Goal: Information Seeking & Learning: Find specific fact

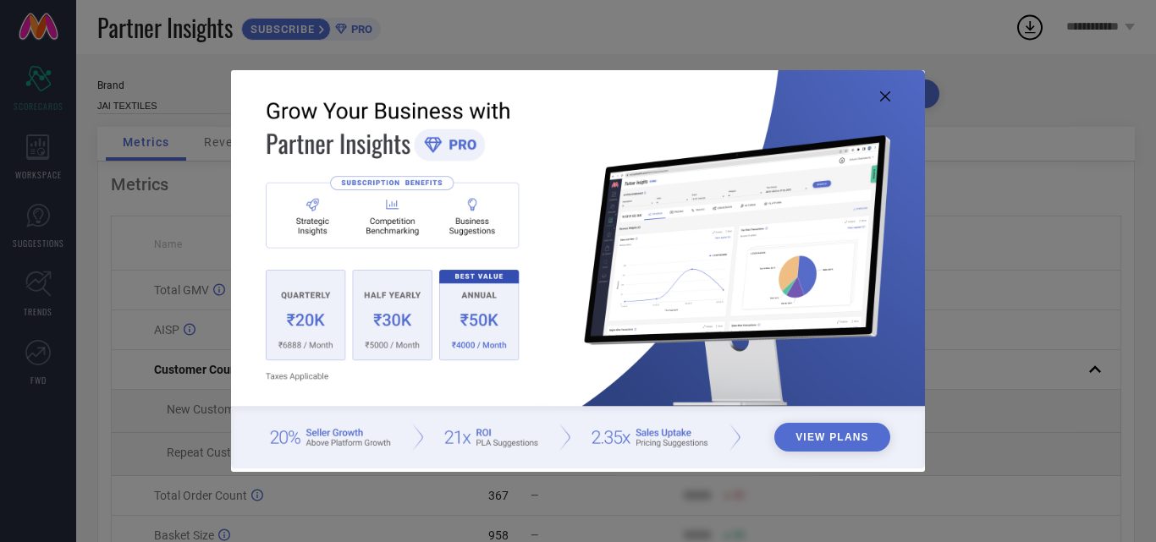
click at [877, 96] on img at bounding box center [578, 269] width 694 height 399
click at [892, 96] on img at bounding box center [578, 269] width 694 height 399
click at [874, 89] on img at bounding box center [578, 269] width 694 height 399
click at [886, 93] on icon at bounding box center [885, 96] width 10 height 10
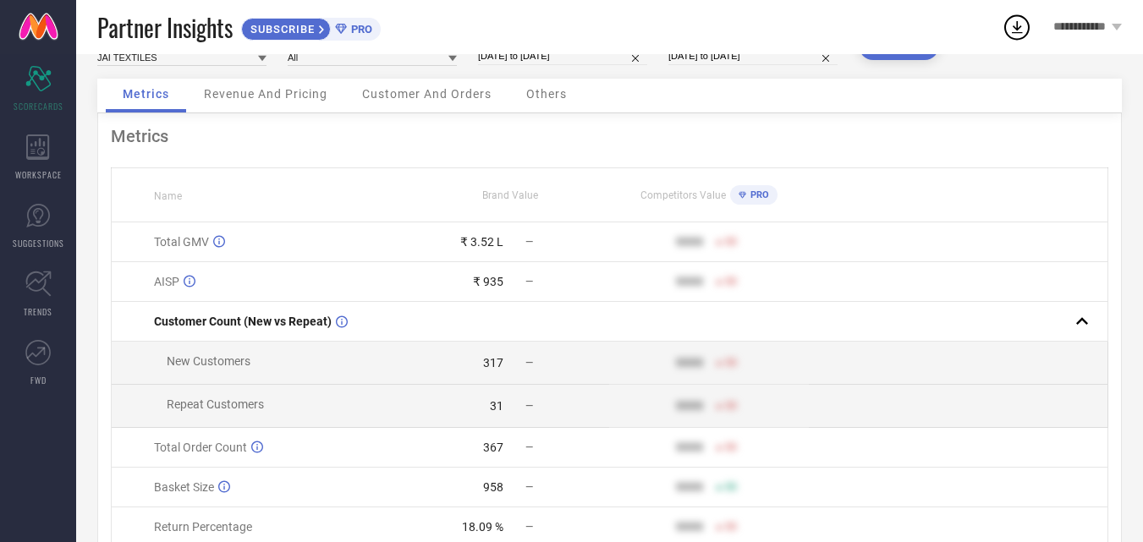
scroll to position [170, 0]
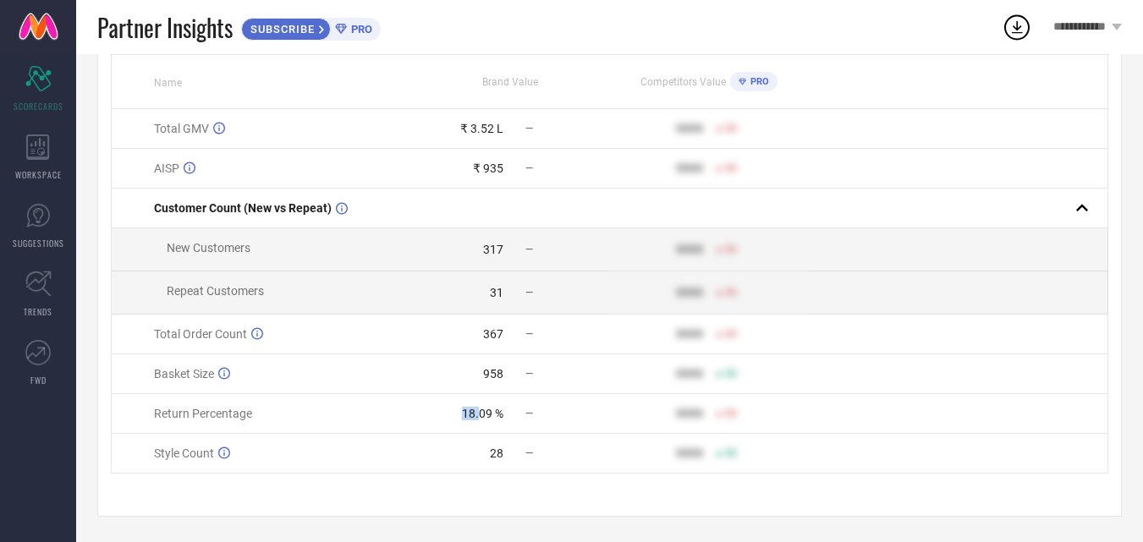
drag, startPoint x: 462, startPoint y: 415, endPoint x: 503, endPoint y: 419, distance: 41.6
click at [485, 415] on div "18.09 %" at bounding box center [482, 414] width 41 height 14
click at [524, 422] on td "18.09 % —" at bounding box center [510, 414] width 200 height 40
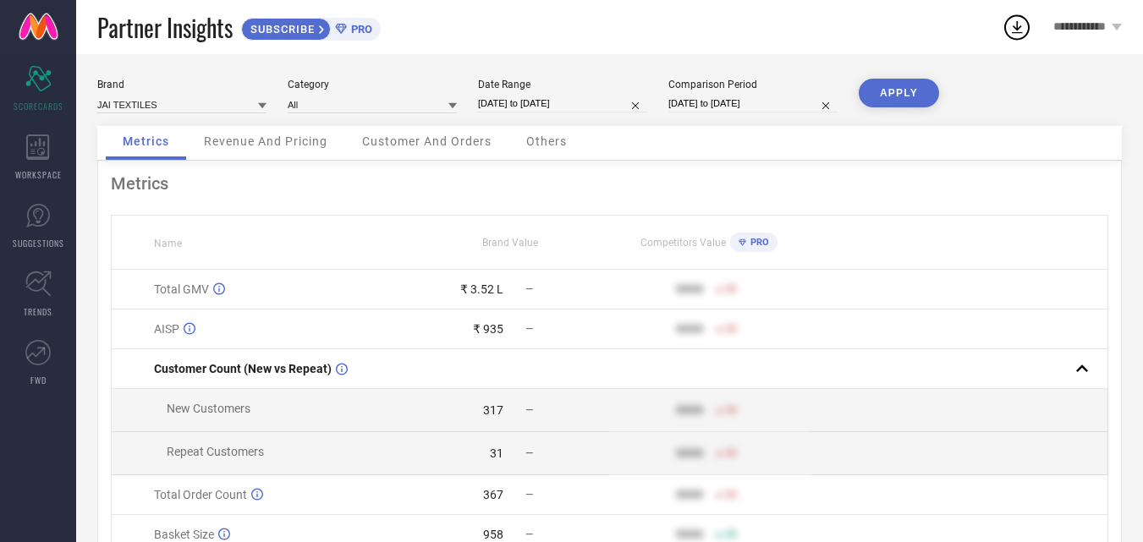
scroll to position [0, 0]
click at [352, 30] on span "PRO" at bounding box center [359, 29] width 25 height 13
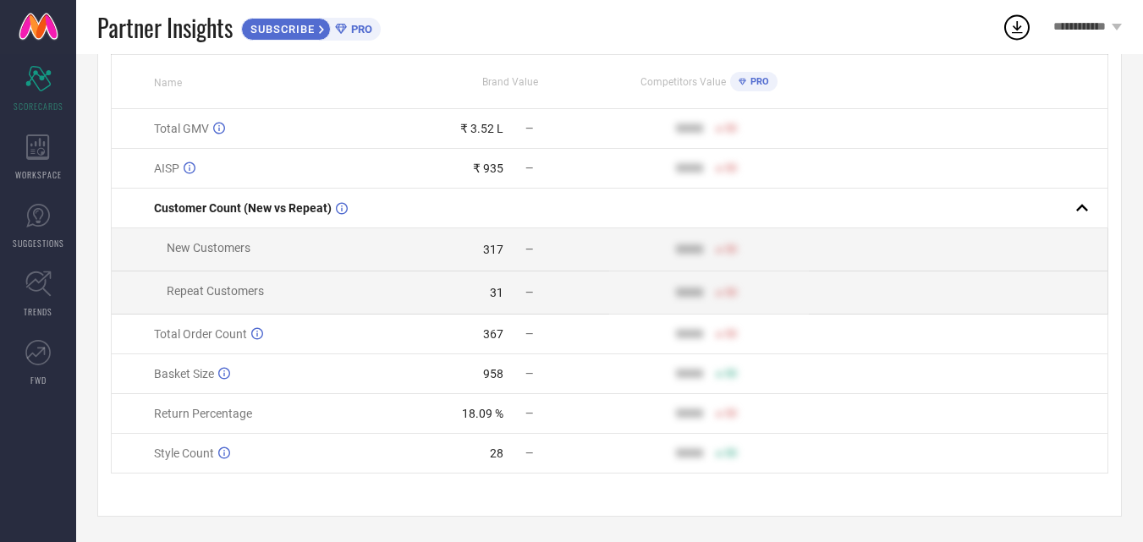
scroll to position [169, 0]
drag, startPoint x: 468, startPoint y: 118, endPoint x: 495, endPoint y: 117, distance: 27.1
click at [495, 122] on div "₹ 3.52 L" at bounding box center [481, 129] width 43 height 14
click at [509, 149] on td "₹ 935 —" at bounding box center [510, 169] width 200 height 40
drag, startPoint x: 478, startPoint y: 164, endPoint x: 515, endPoint y: 166, distance: 37.3
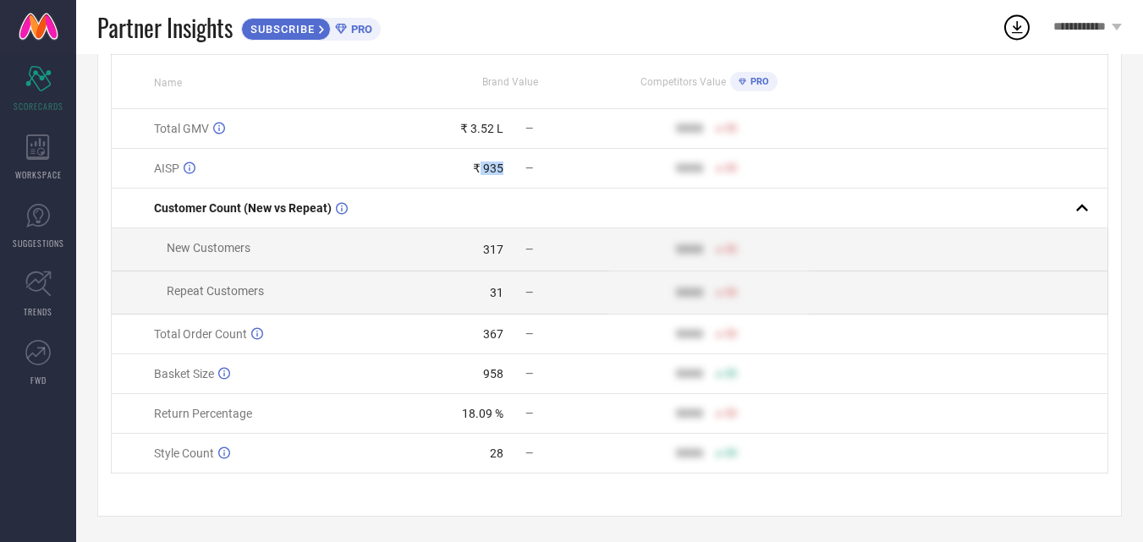
click at [515, 166] on div "₹ 935 —" at bounding box center [510, 169] width 198 height 14
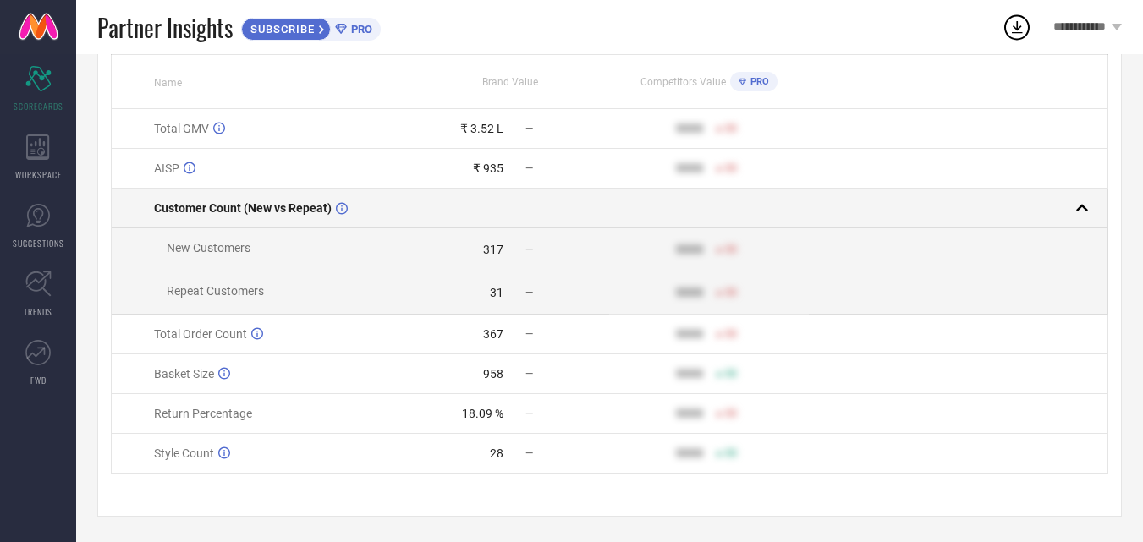
click at [530, 202] on td at bounding box center [510, 209] width 200 height 40
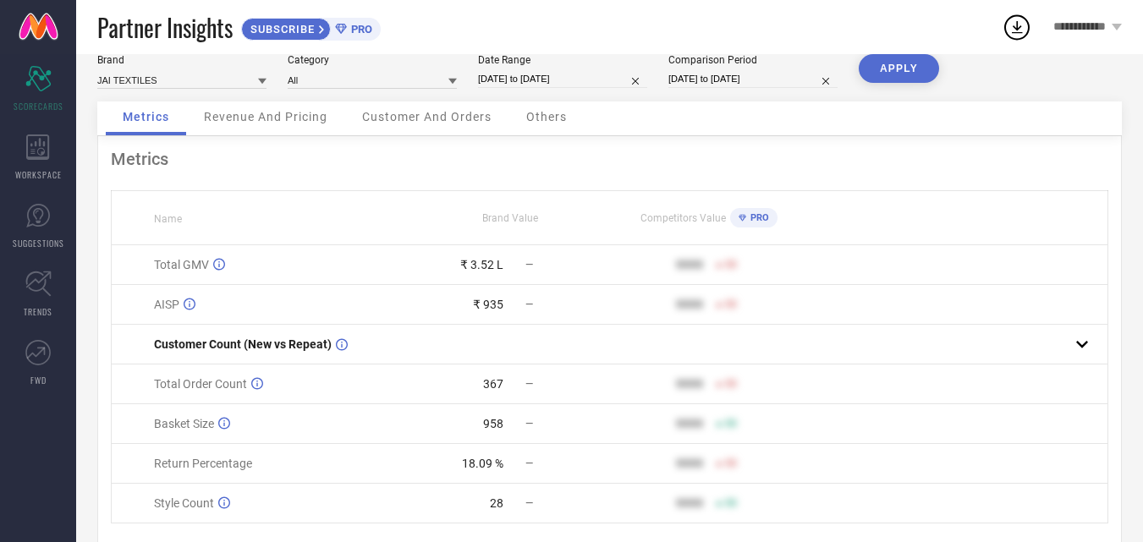
scroll to position [0, 0]
